Goal: Task Accomplishment & Management: Complete application form

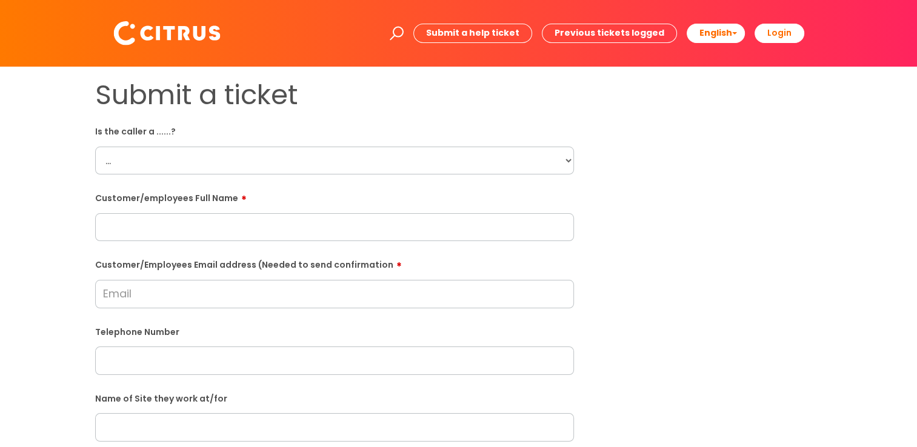
click at [568, 161] on select "... Citrus Customer Citrus Employee [DEMOGRAPHIC_DATA] Supplier" at bounding box center [334, 161] width 479 height 28
click at [566, 158] on select "... Citrus Customer Citrus Employee [DEMOGRAPHIC_DATA] Supplier" at bounding box center [334, 161] width 479 height 28
click at [799, 198] on div "Submit a ticket Is the caller a ......? ... Citrus Customer Citrus Employee [DE…" at bounding box center [459, 428] width 746 height 698
click at [302, 226] on input "text" at bounding box center [334, 227] width 479 height 28
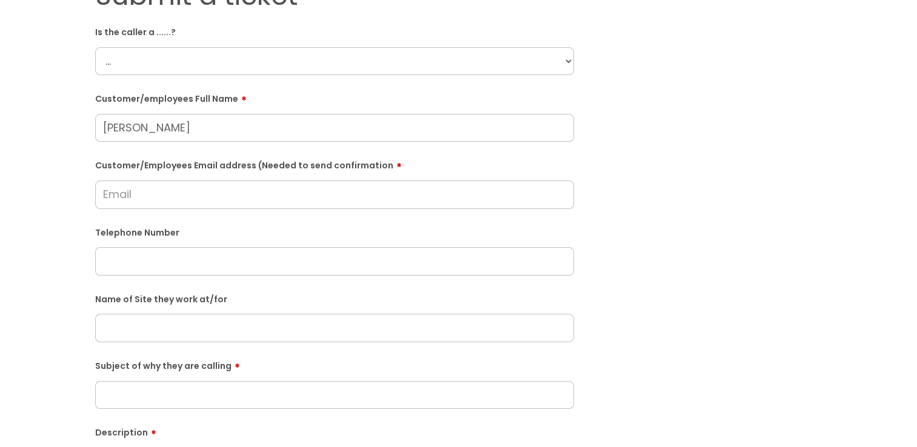
scroll to position [121, 0]
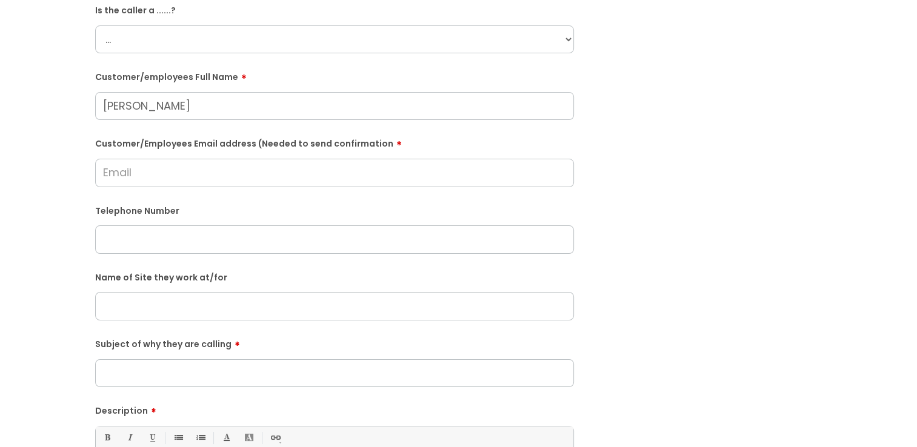
type input "[PERSON_NAME]"
click at [138, 239] on input "text" at bounding box center [334, 240] width 479 height 28
paste input "07925609658"
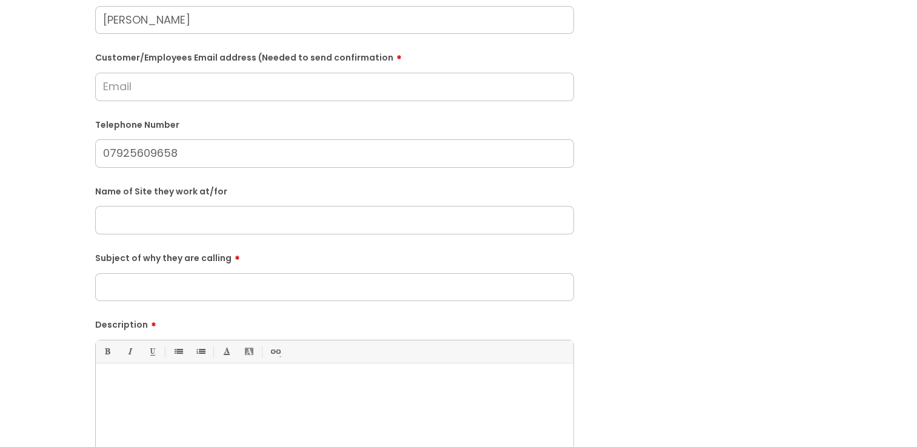
scroll to position [242, 0]
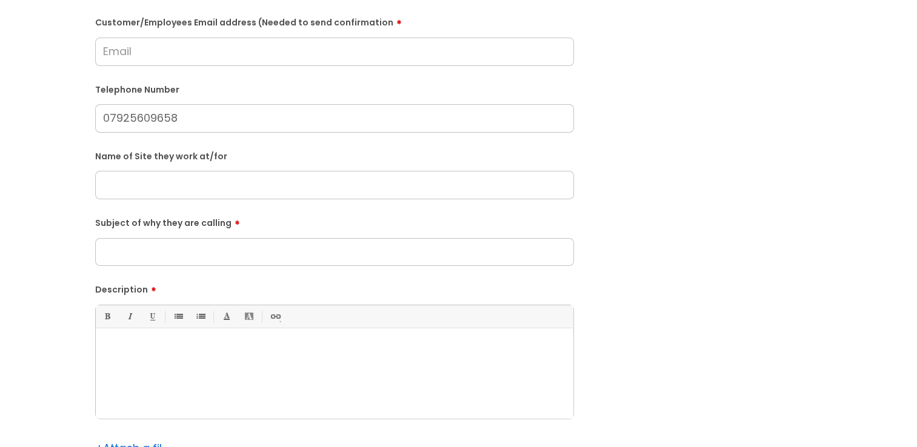
type input "07925609658"
click at [189, 244] on input "Subject of why they are calling" at bounding box center [334, 252] width 479 height 28
type input "Holiday Pay"
click at [196, 356] on div at bounding box center [335, 377] width 478 height 84
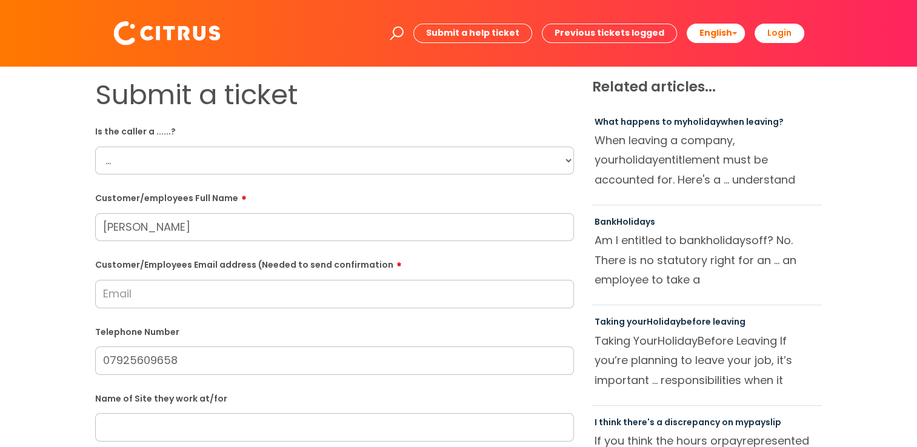
scroll to position [61, 0]
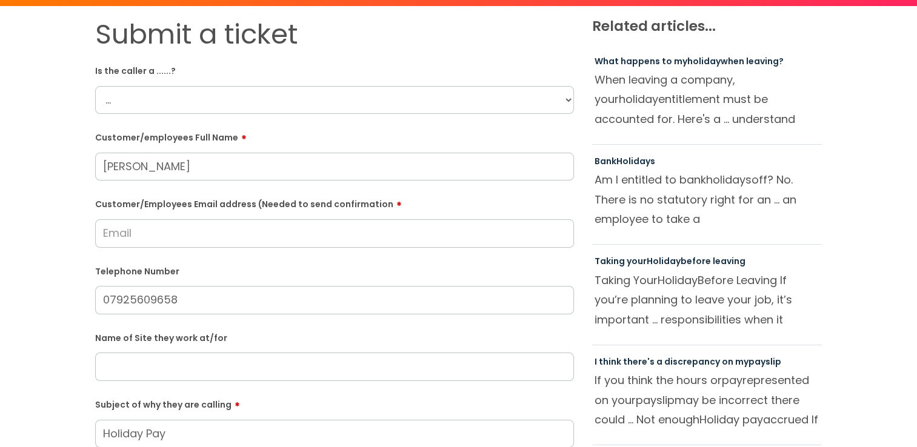
click at [115, 238] on input "Customer/Employees Email address (Needed to send confirmation" at bounding box center [334, 233] width 479 height 28
paste input "[EMAIL_ADDRESS][DOMAIN_NAME]"
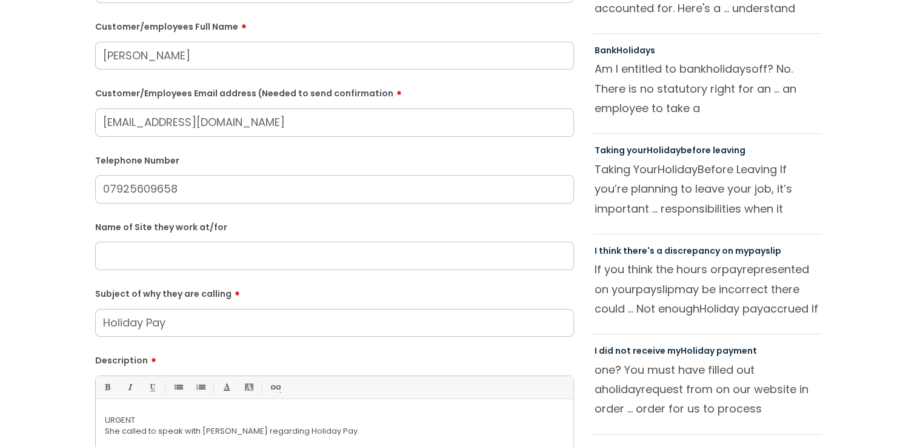
scroll to position [303, 0]
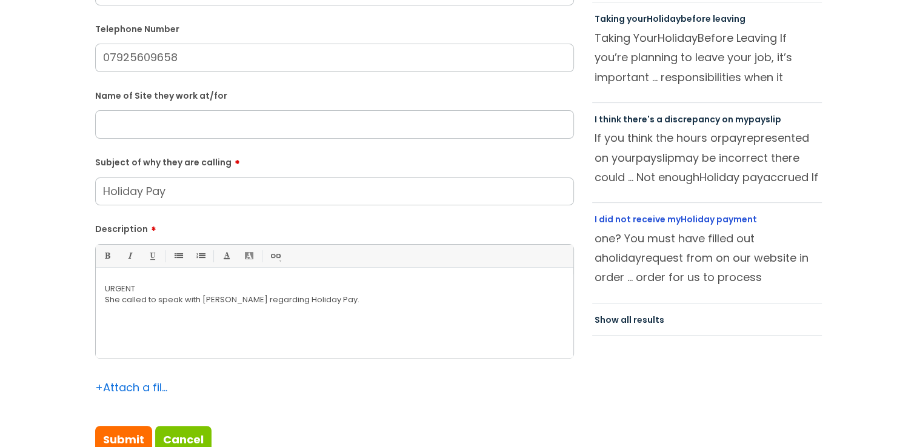
type input "[EMAIL_ADDRESS][DOMAIN_NAME]"
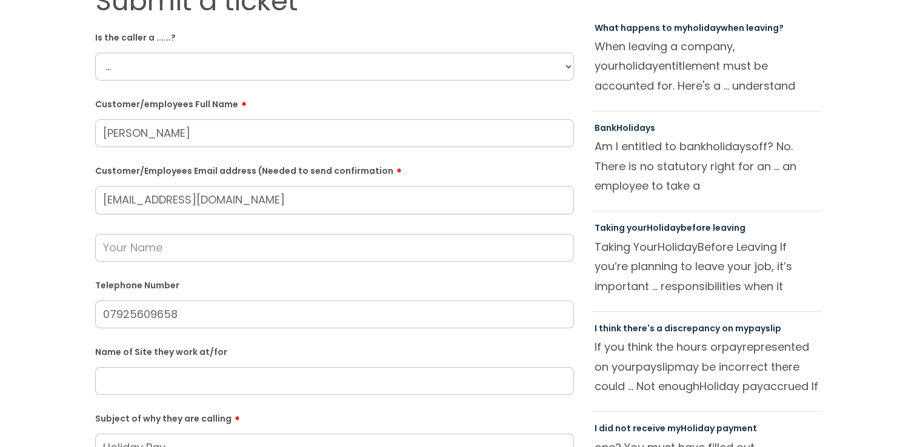
scroll to position [61, 0]
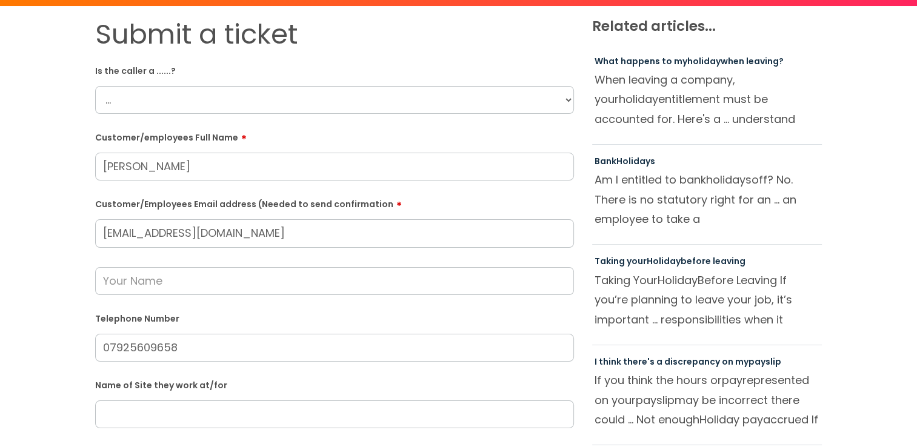
drag, startPoint x: 300, startPoint y: 239, endPoint x: -2, endPoint y: 226, distance: 302.8
click at [0, 226] on html "Enter your search term here... Search Submit a help ticket Previous tickets log…" at bounding box center [458, 162] width 917 height 447
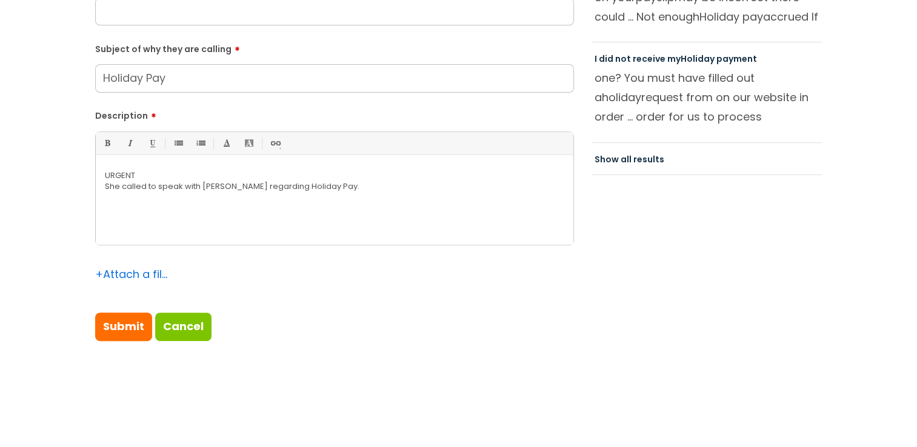
scroll to position [485, 0]
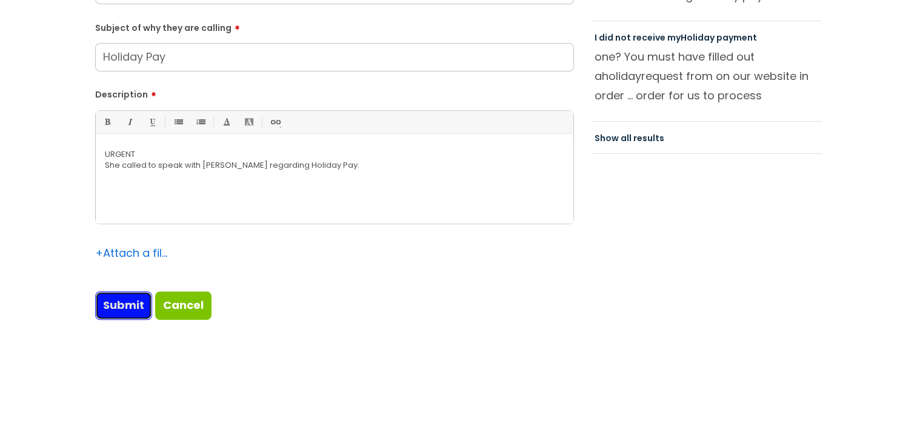
click at [118, 303] on input "Submit" at bounding box center [123, 306] width 57 height 28
type input "Please Wait..."
